Goal: Navigation & Orientation: Go to known website

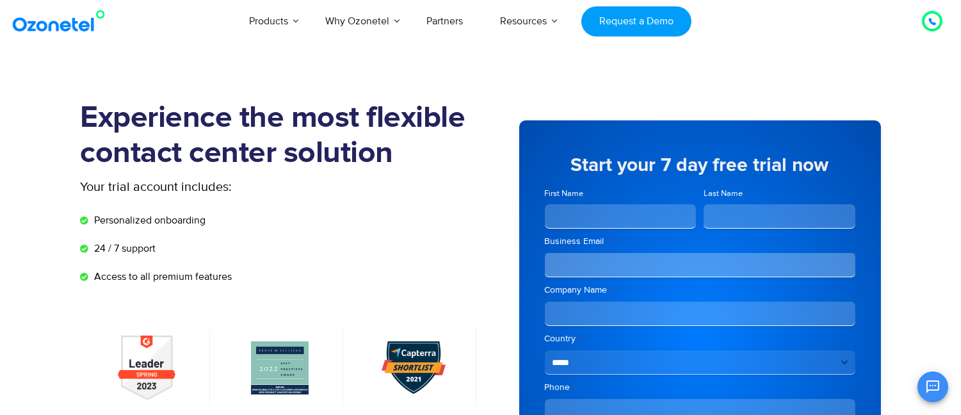
drag, startPoint x: 0, startPoint y: 0, endPoint x: 81, endPoint y: 20, distance: 83.8
click at [81, 20] on img at bounding box center [62, 21] width 104 height 23
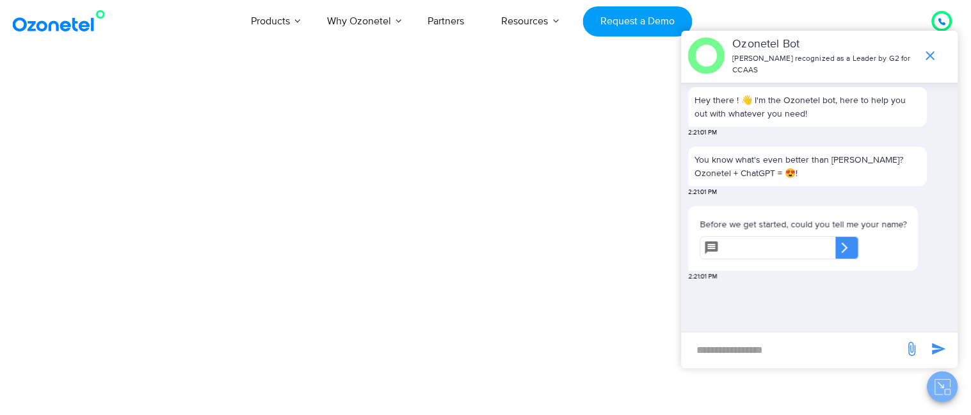
click at [945, 386] on icon "Close chat" at bounding box center [943, 387] width 16 height 16
